Goal: Transaction & Acquisition: Subscribe to service/newsletter

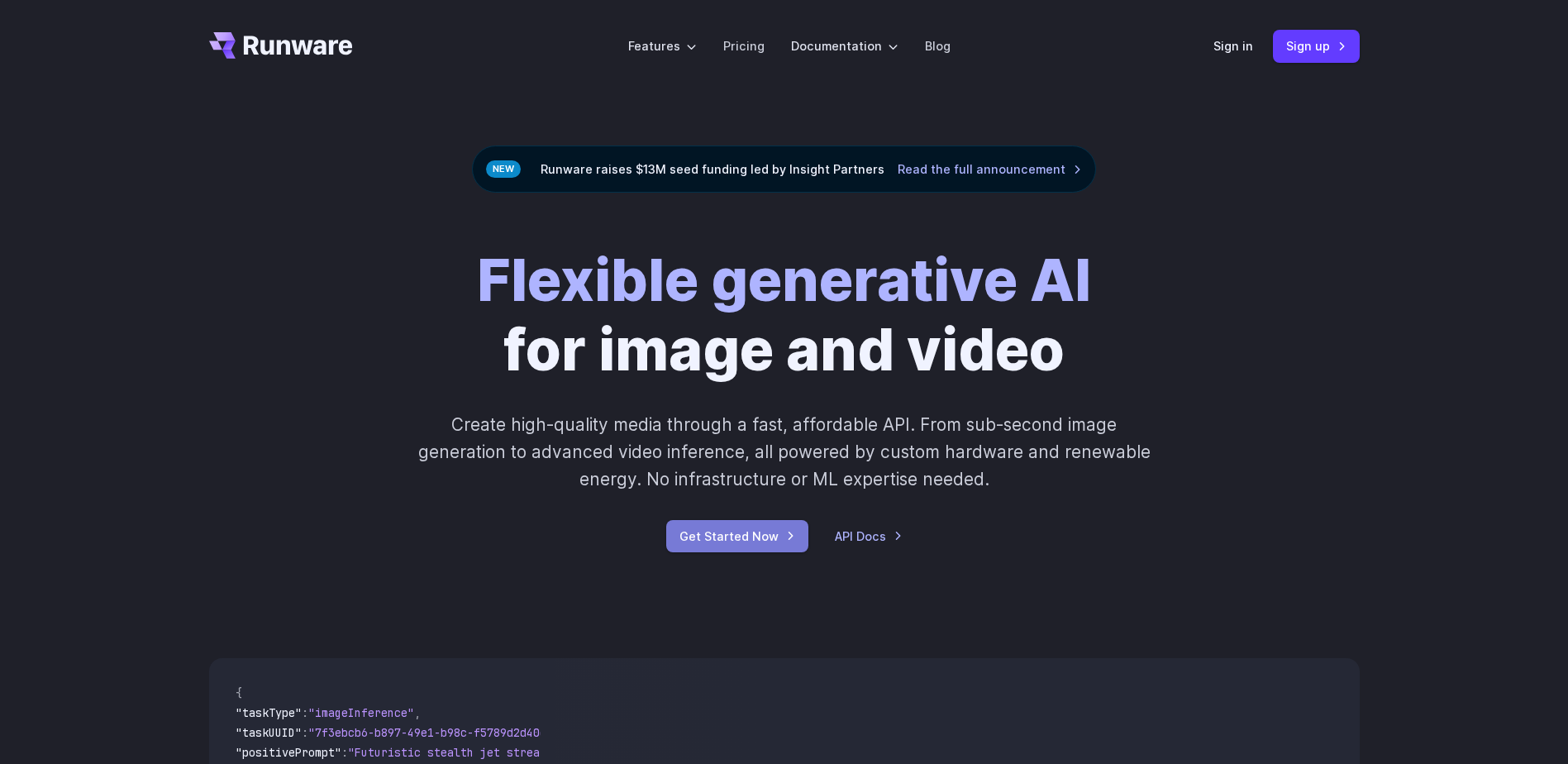
drag, startPoint x: 762, startPoint y: 519, endPoint x: 753, endPoint y: 529, distance: 13.5
click at [753, 529] on div "Flexible generative AI for image and video Create high-quality media through a …" at bounding box center [784, 399] width 921 height 307
click at [752, 528] on link "Get Started Now" at bounding box center [737, 536] width 142 height 33
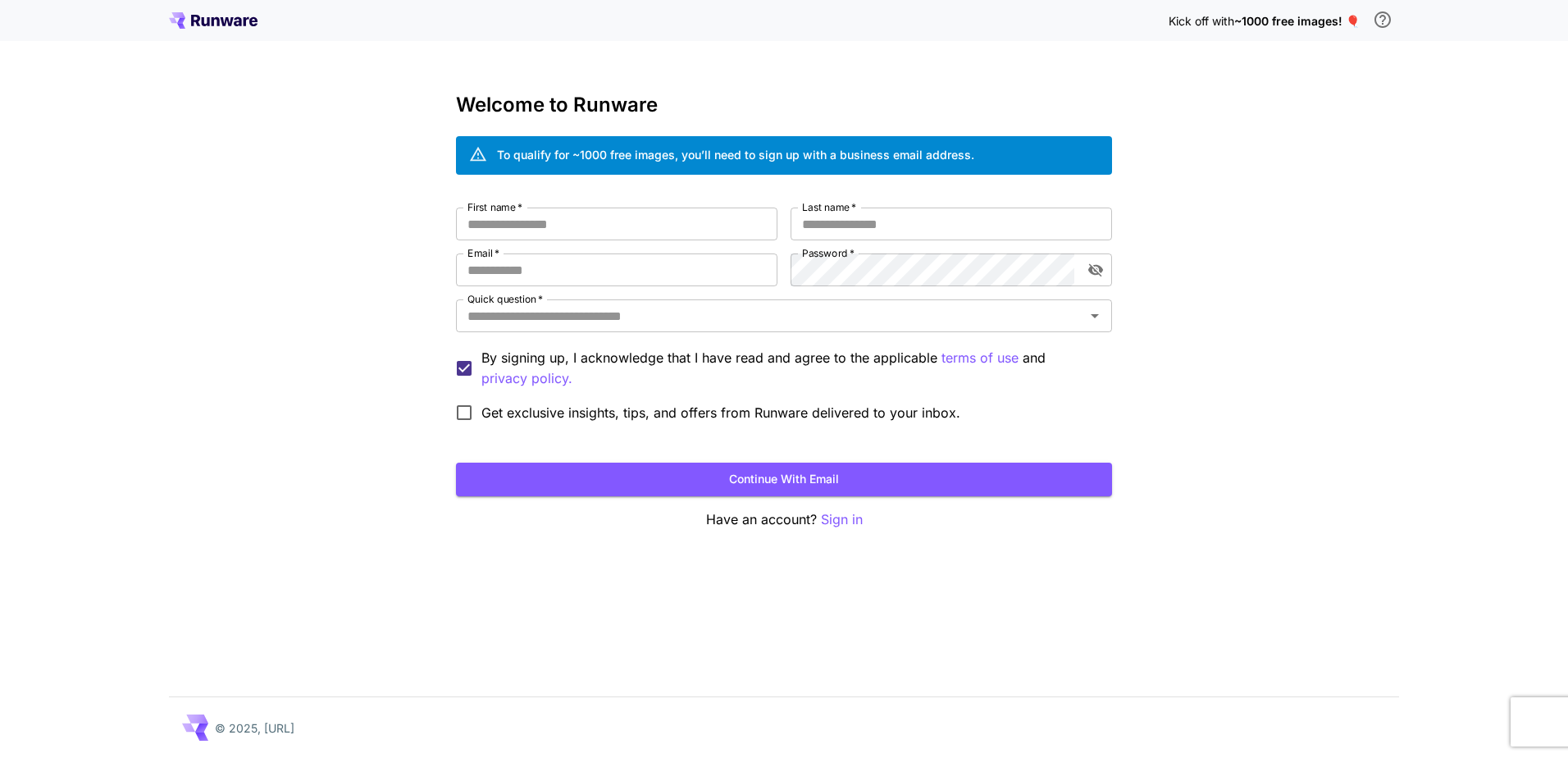
click at [732, 520] on p "Have an account? Sign in" at bounding box center [784, 519] width 656 height 20
